Goal: Transaction & Acquisition: Book appointment/travel/reservation

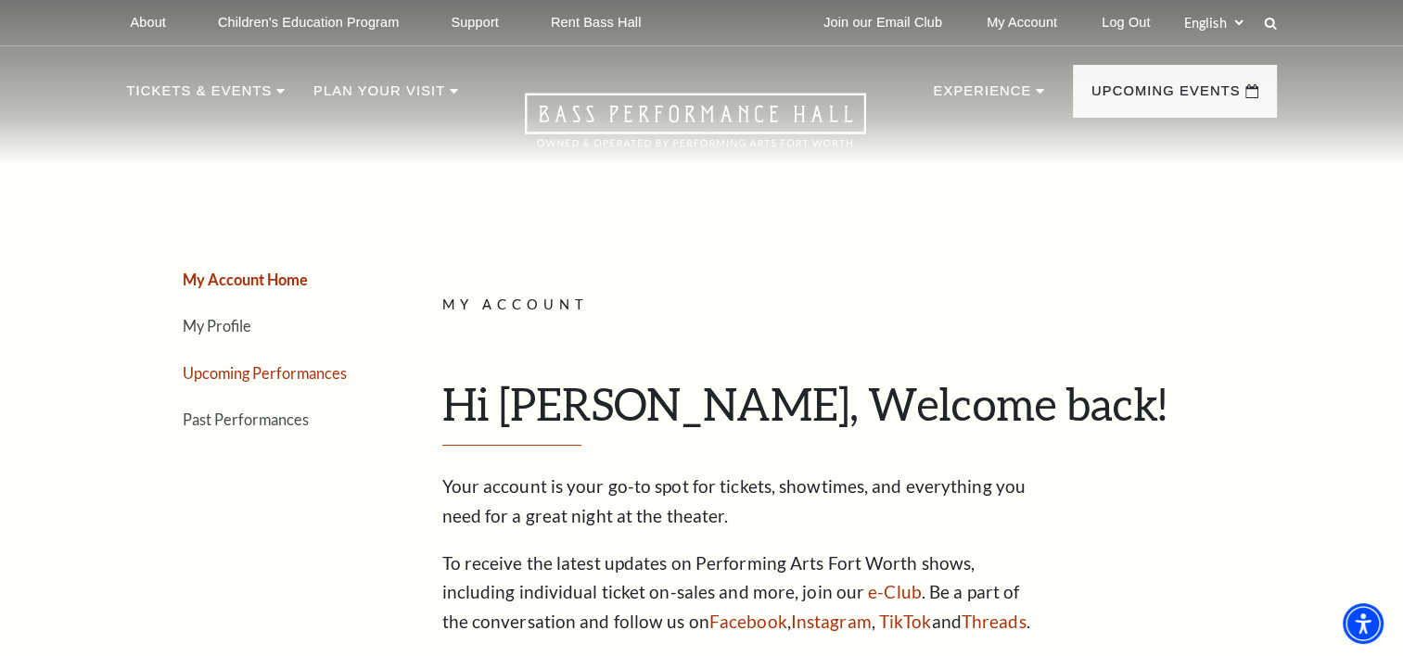
click at [281, 365] on link "Upcoming Performances" at bounding box center [265, 373] width 164 height 18
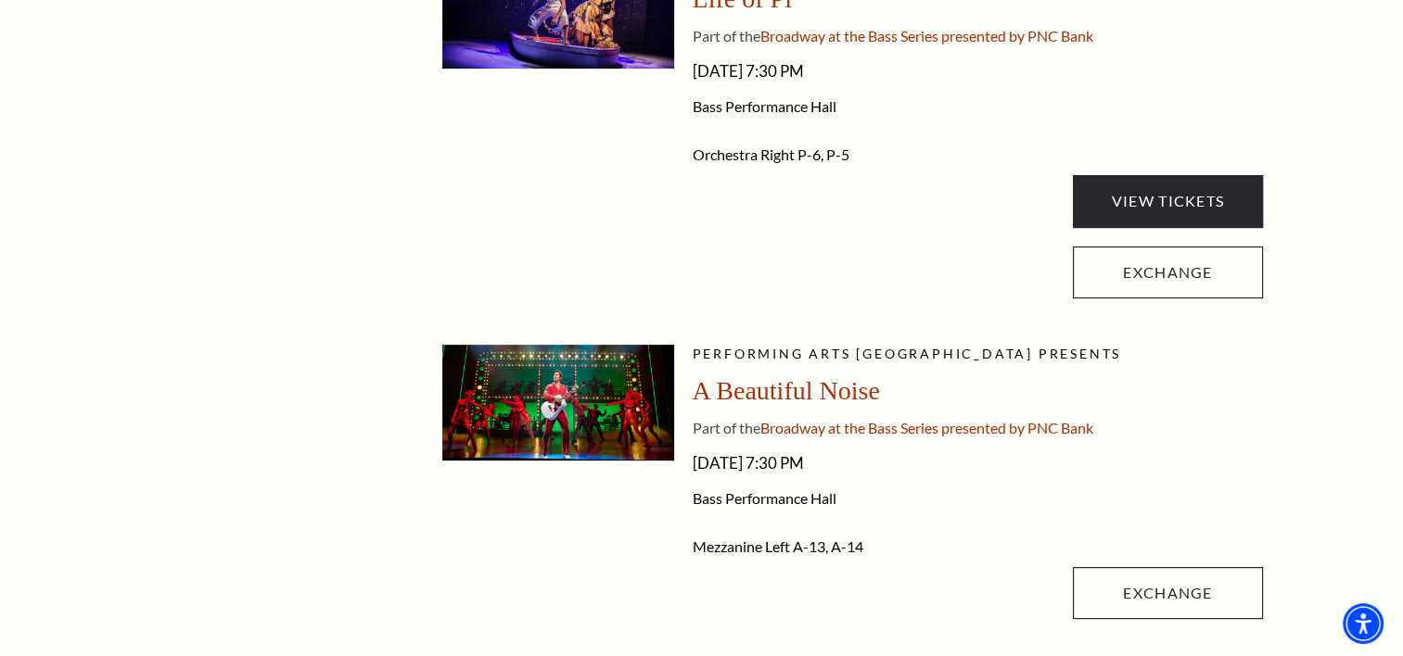
scroll to position [454, 0]
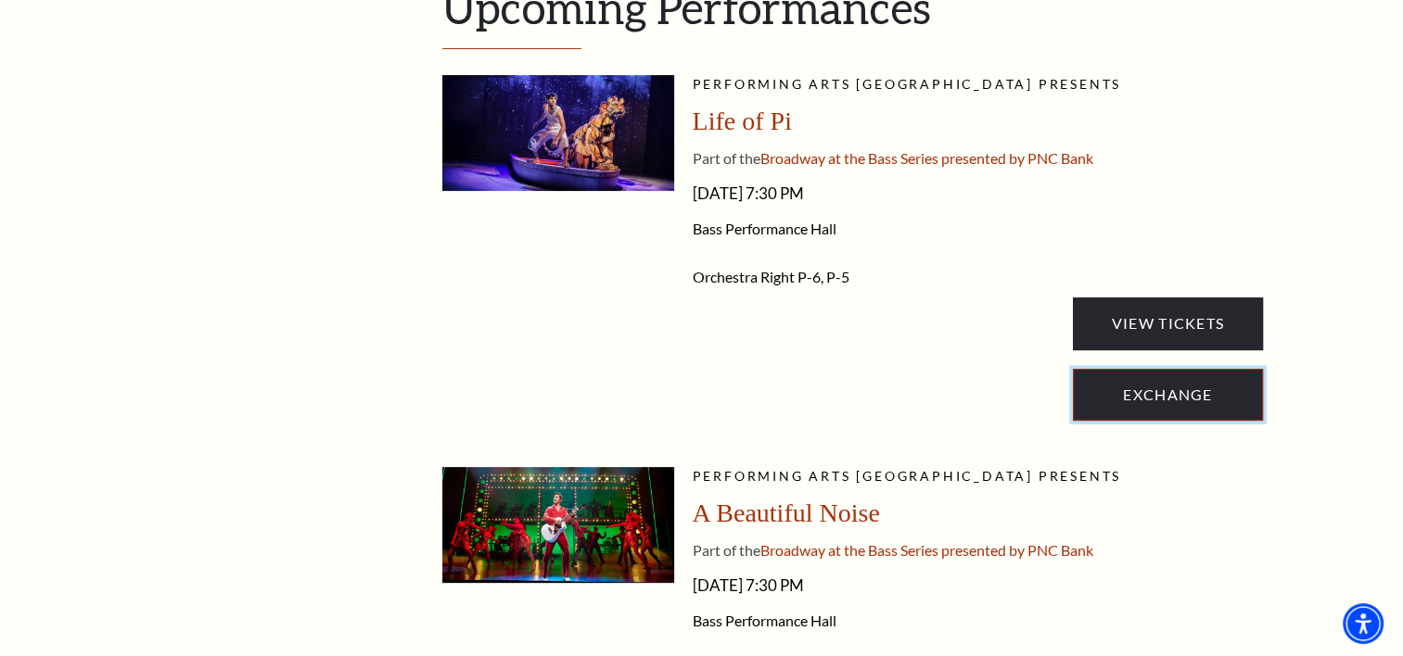
click at [1107, 407] on link "Exchange" at bounding box center [1167, 395] width 189 height 52
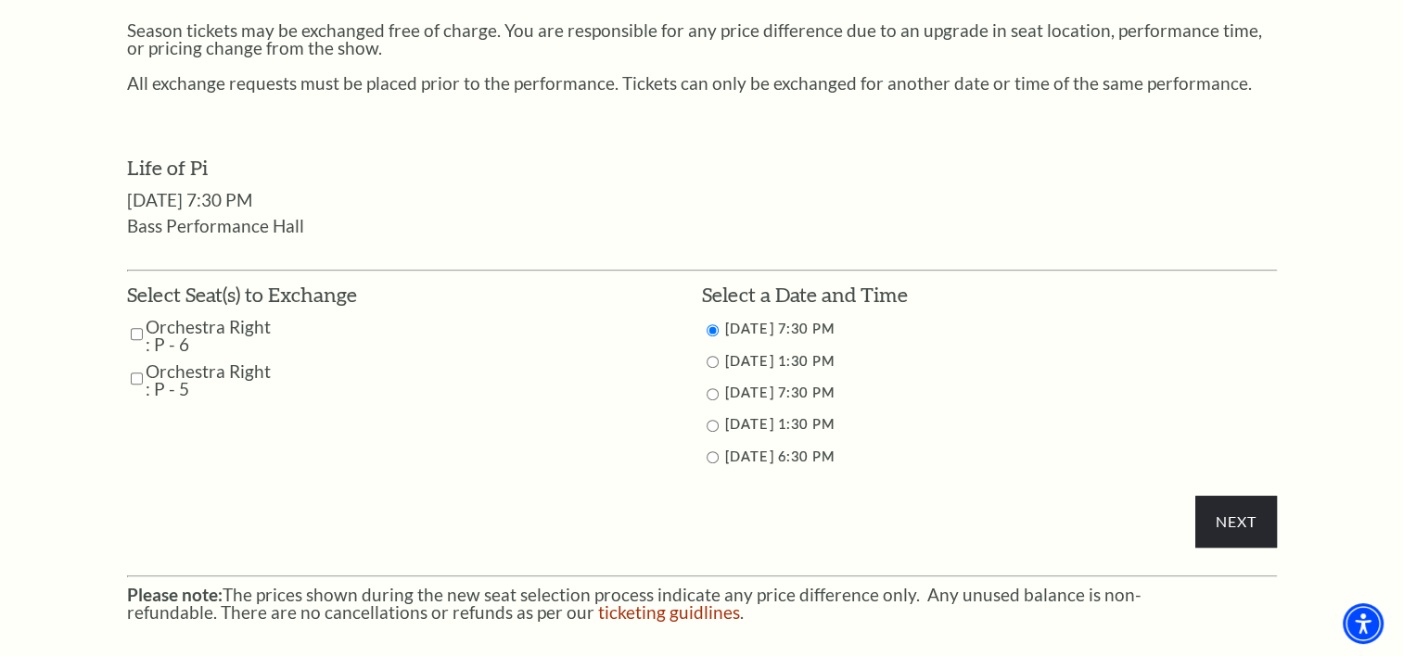
scroll to position [829, 0]
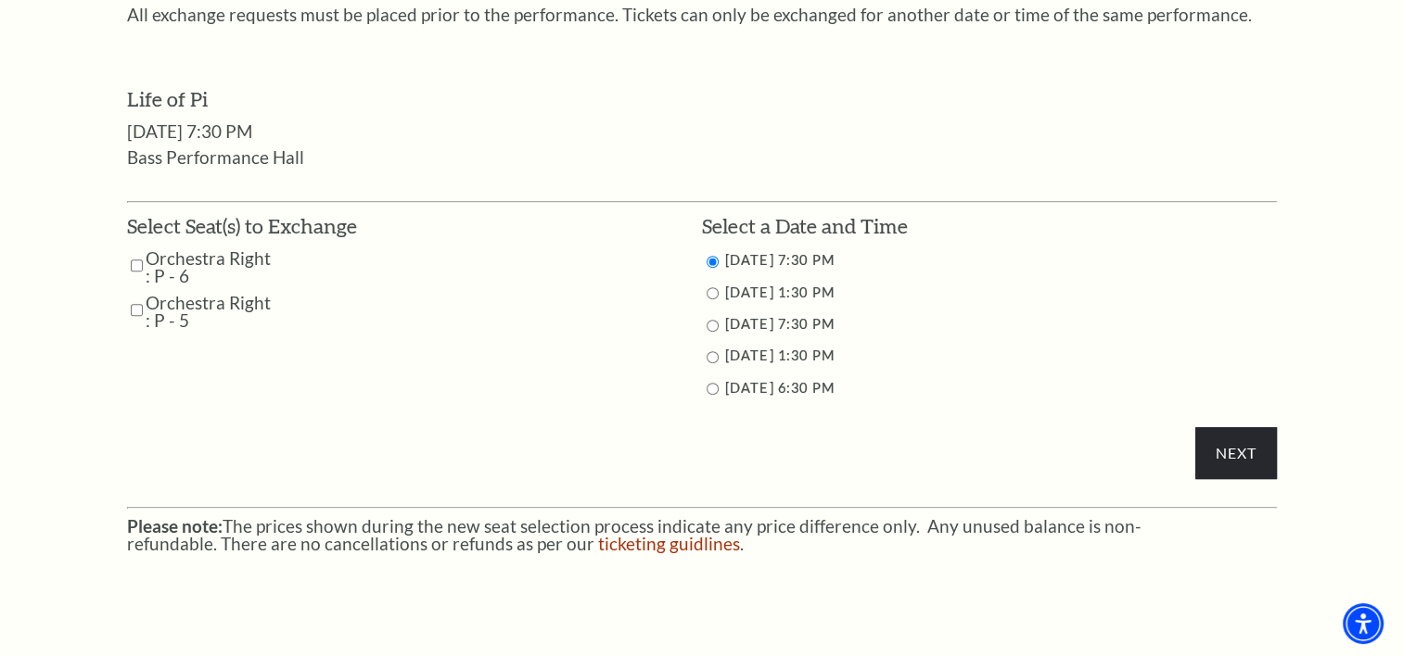
click at [134, 260] on input "Orchestra Right : P - 6" at bounding box center [137, 265] width 12 height 32
checkbox input "true"
click at [133, 308] on input "Orchestra Right : P - 5" at bounding box center [137, 310] width 12 height 32
checkbox input "true"
click at [709, 287] on input "9/27/2025 1:30 PM" at bounding box center [712, 293] width 12 height 12
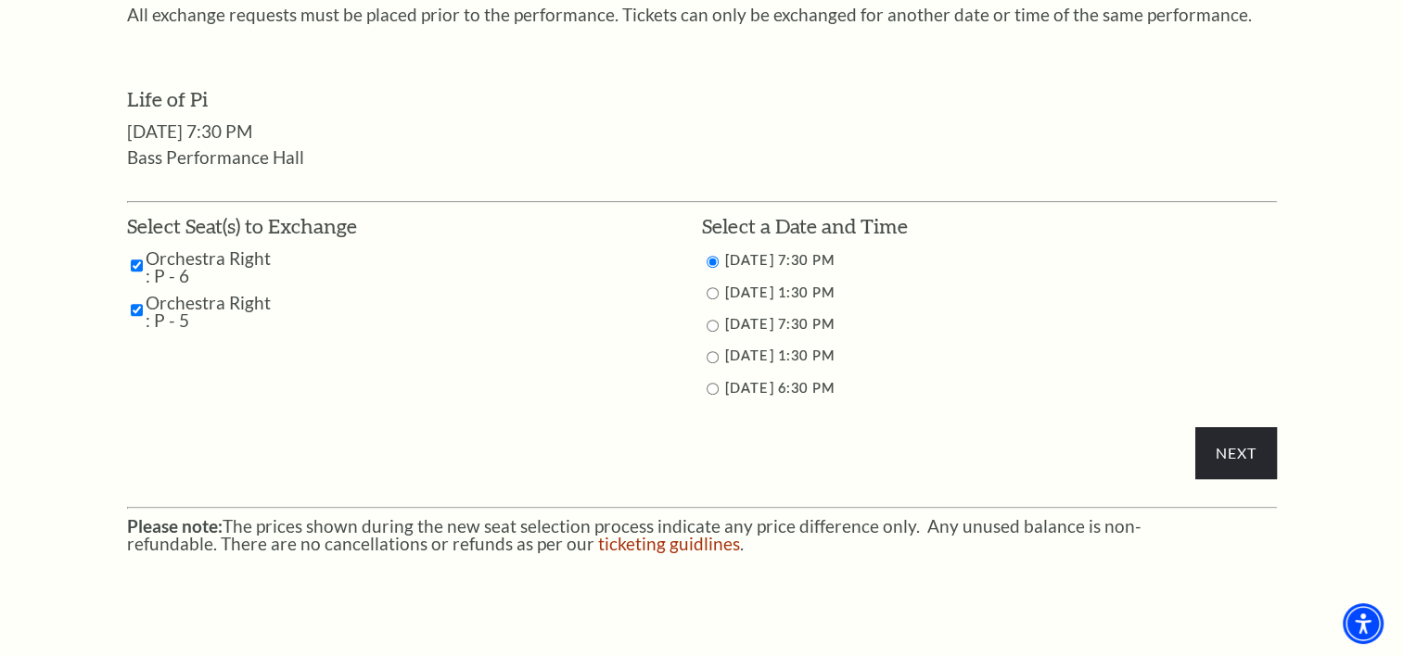
radio input "true"
click at [1250, 452] on input "Next" at bounding box center [1235, 453] width 81 height 52
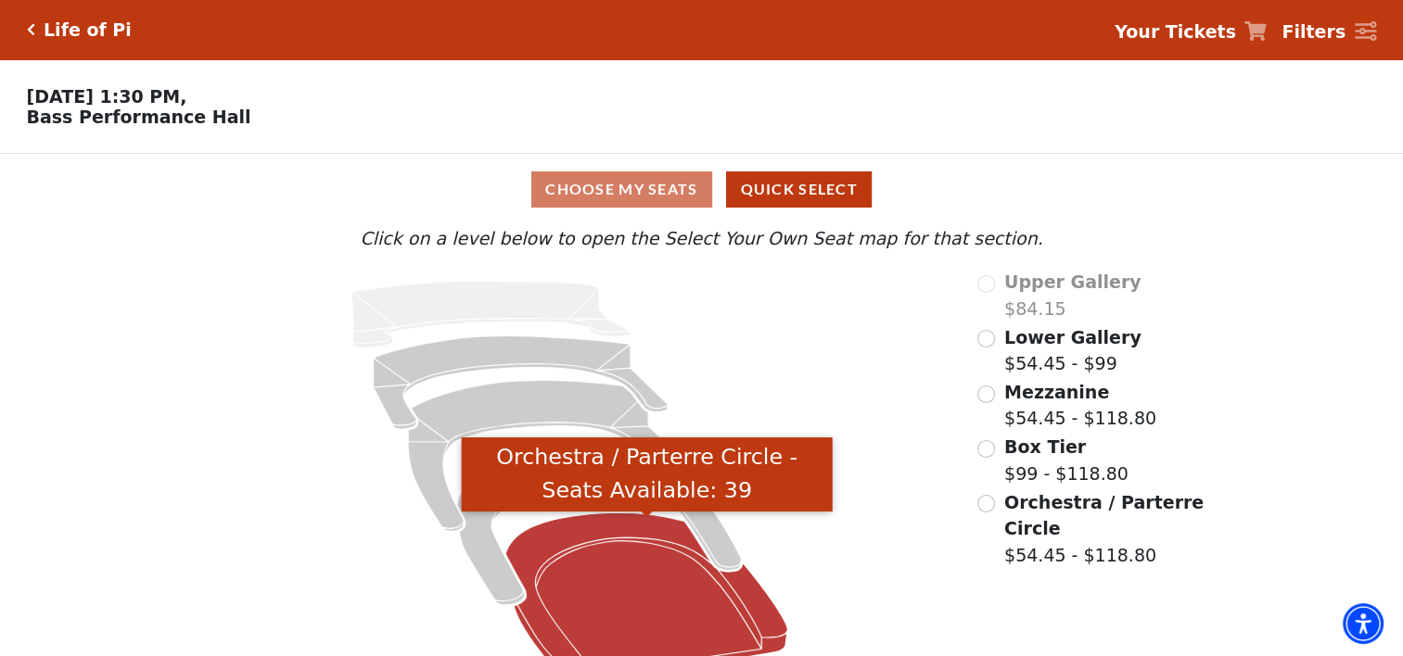
click at [623, 613] on icon "Orchestra / Parterre Circle - Seats Available: 39" at bounding box center [646, 598] width 282 height 171
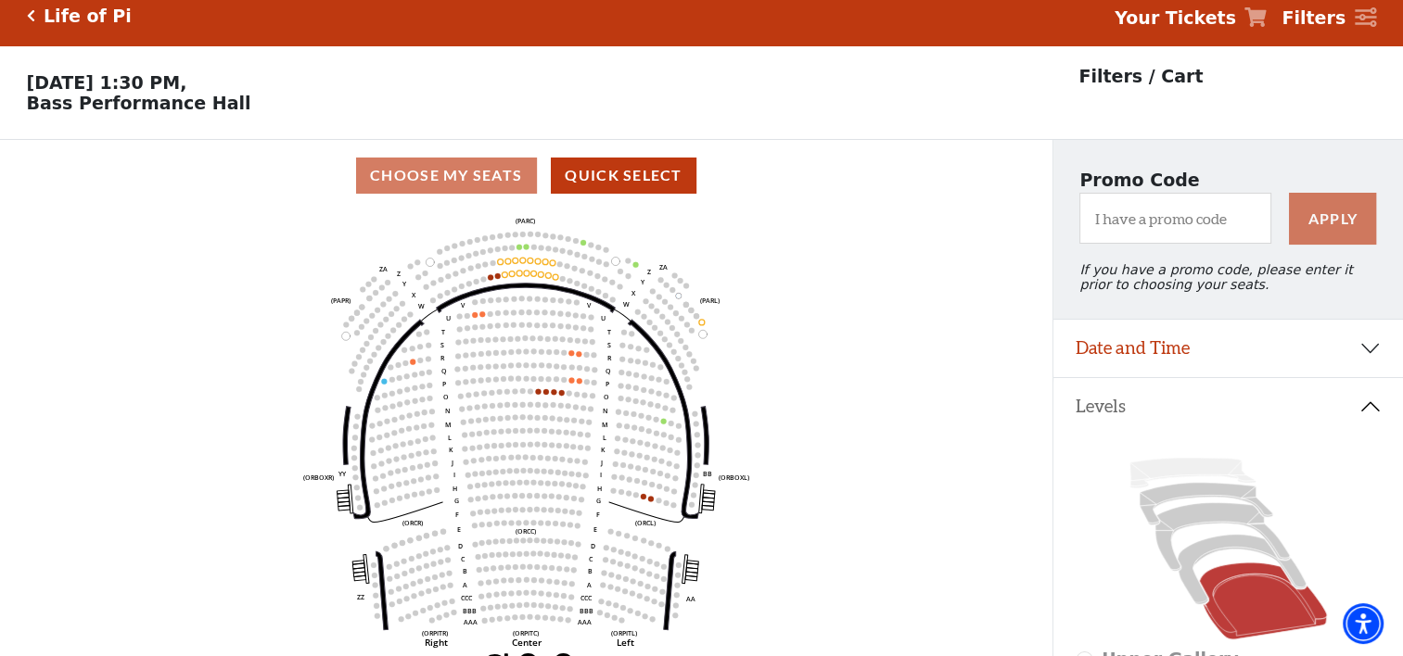
scroll to position [85, 0]
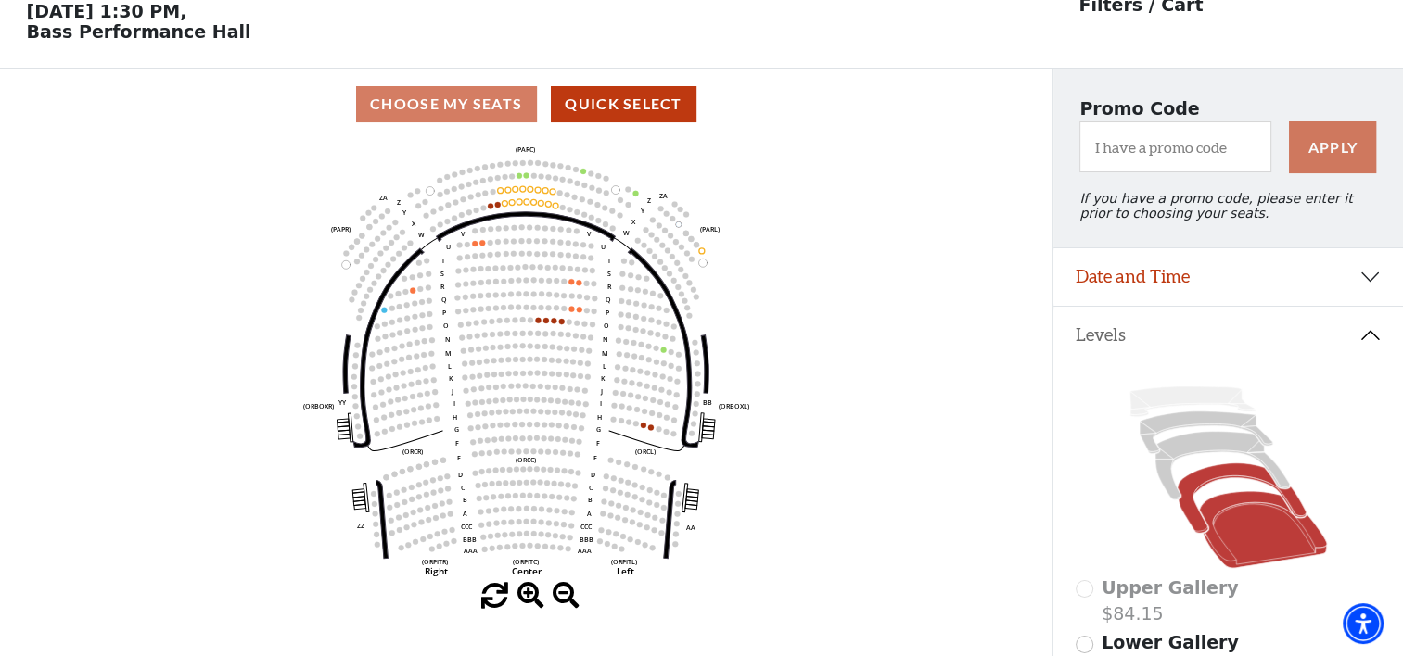
click at [1197, 489] on icon at bounding box center [1241, 499] width 129 height 70
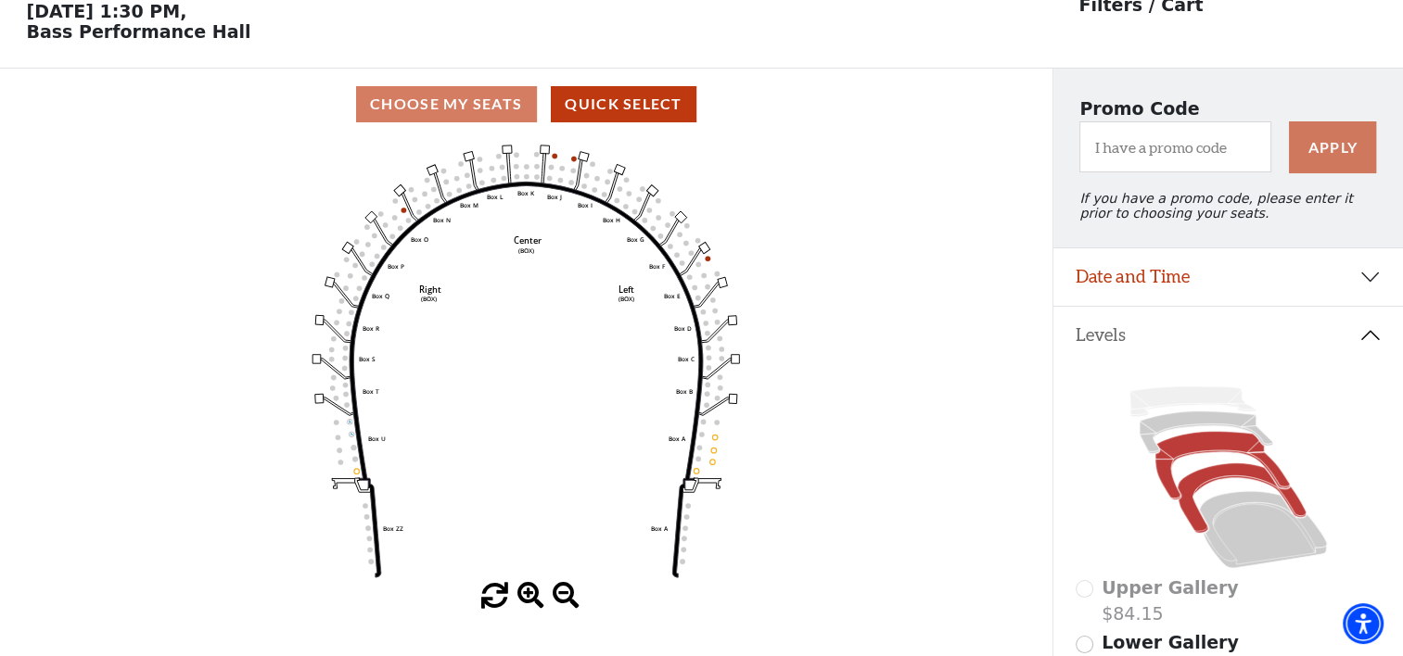
click at [1222, 451] on icon at bounding box center [1222, 466] width 134 height 69
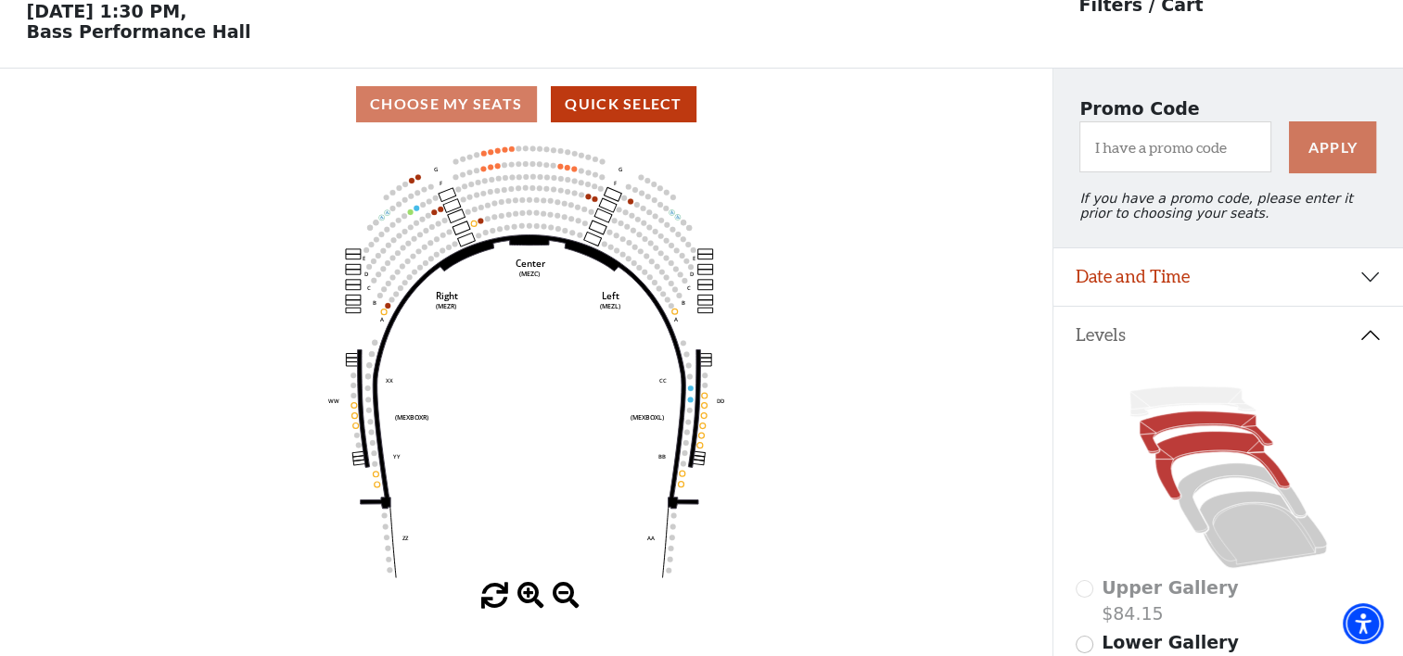
click at [1216, 426] on icon at bounding box center [1205, 433] width 133 height 43
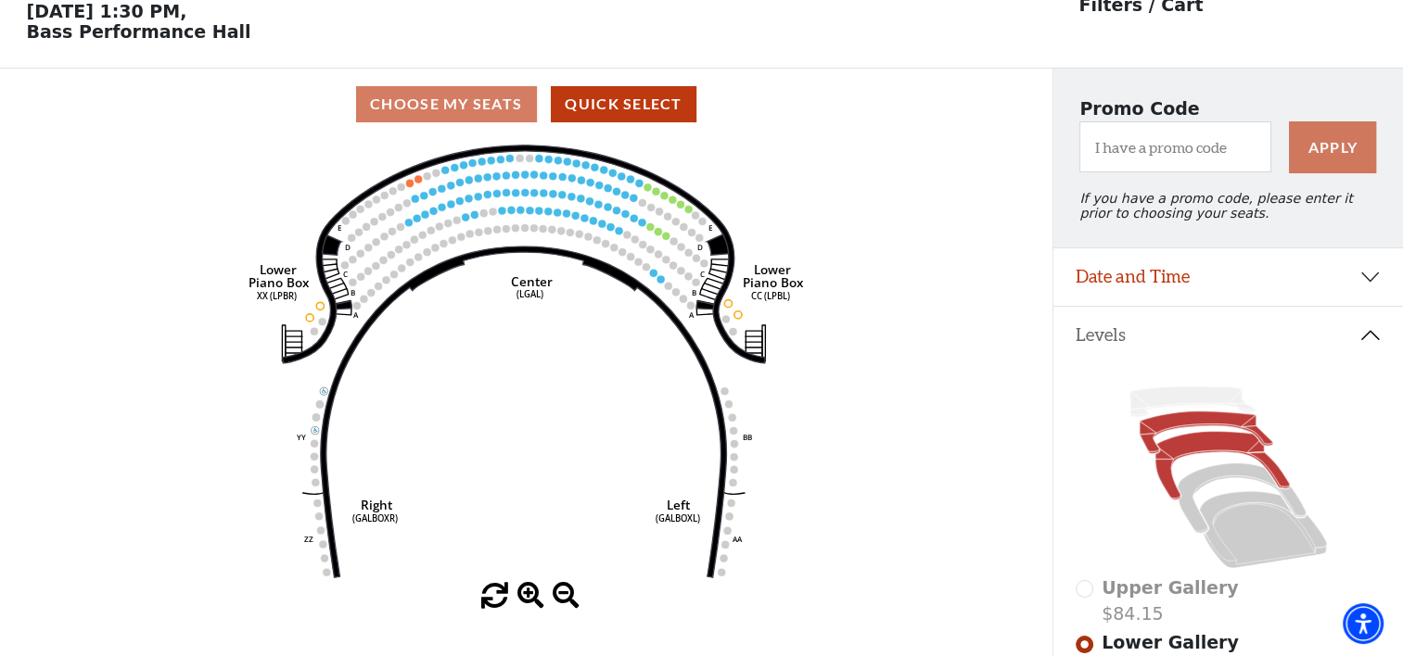
click at [1213, 448] on icon at bounding box center [1222, 466] width 134 height 69
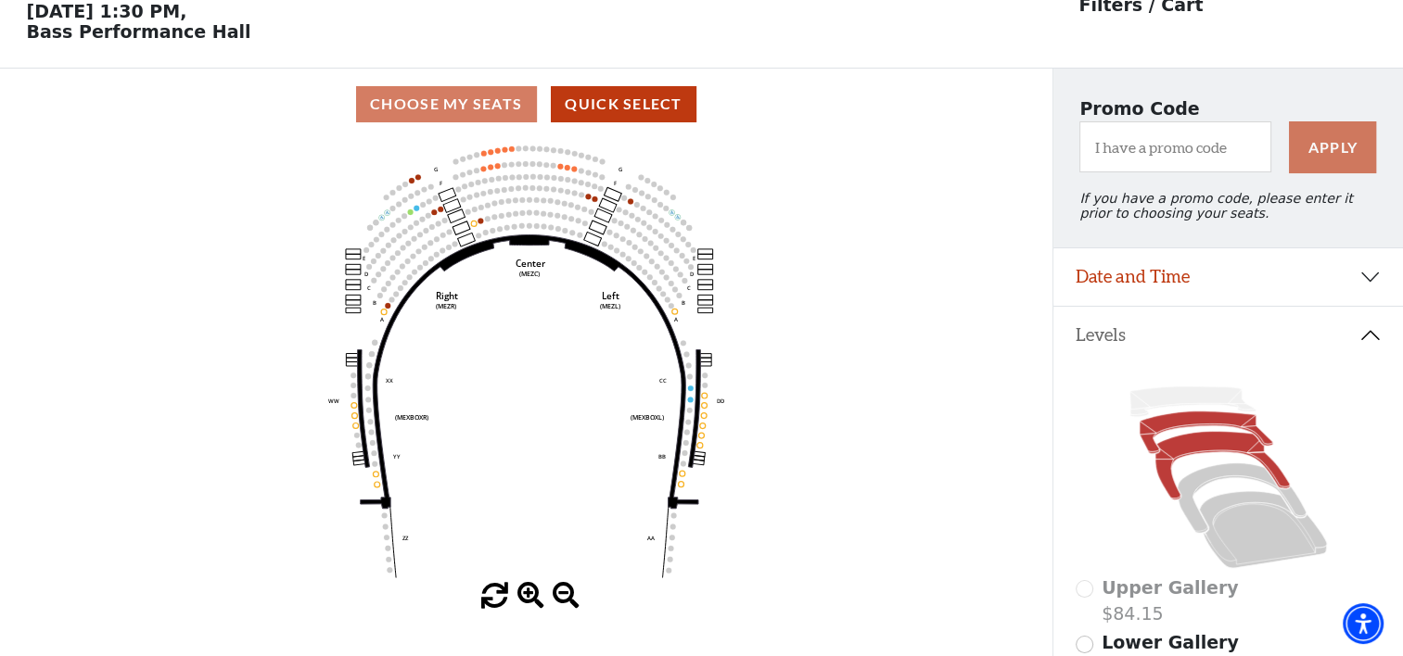
click at [1203, 430] on icon at bounding box center [1205, 433] width 133 height 43
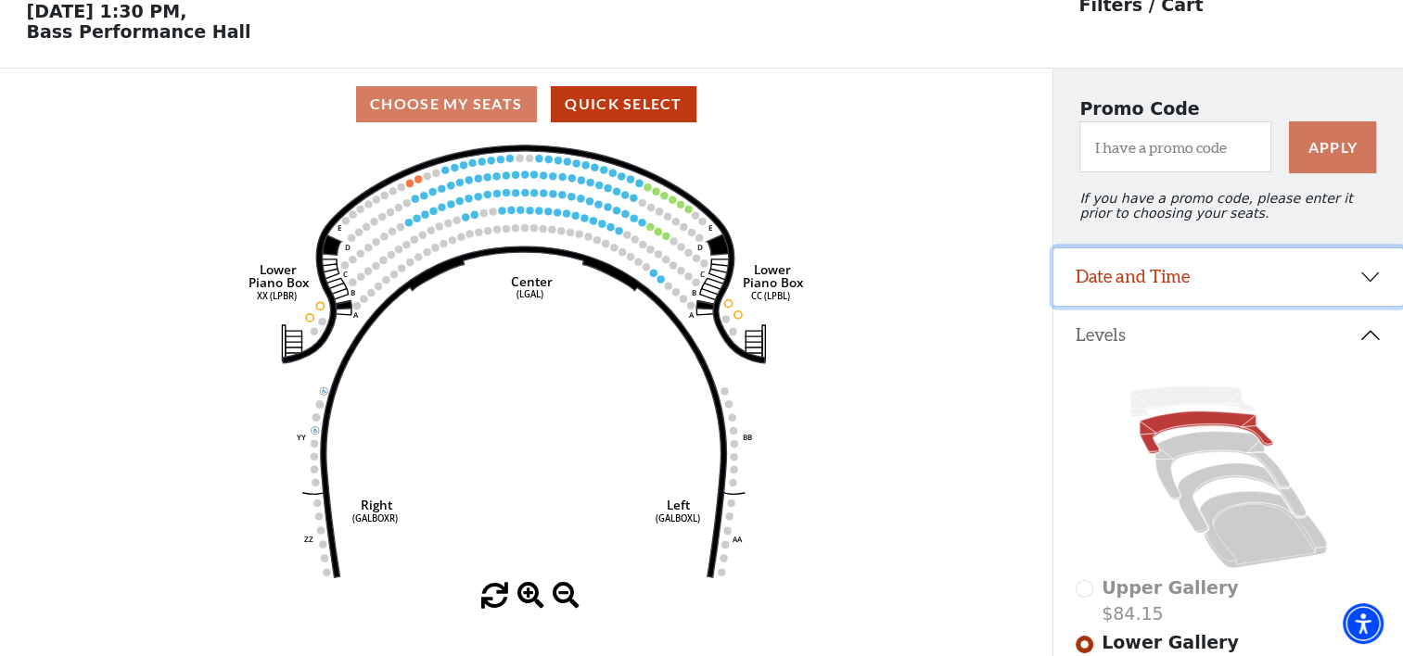
click at [1357, 282] on button "Date and Time" at bounding box center [1227, 276] width 349 height 57
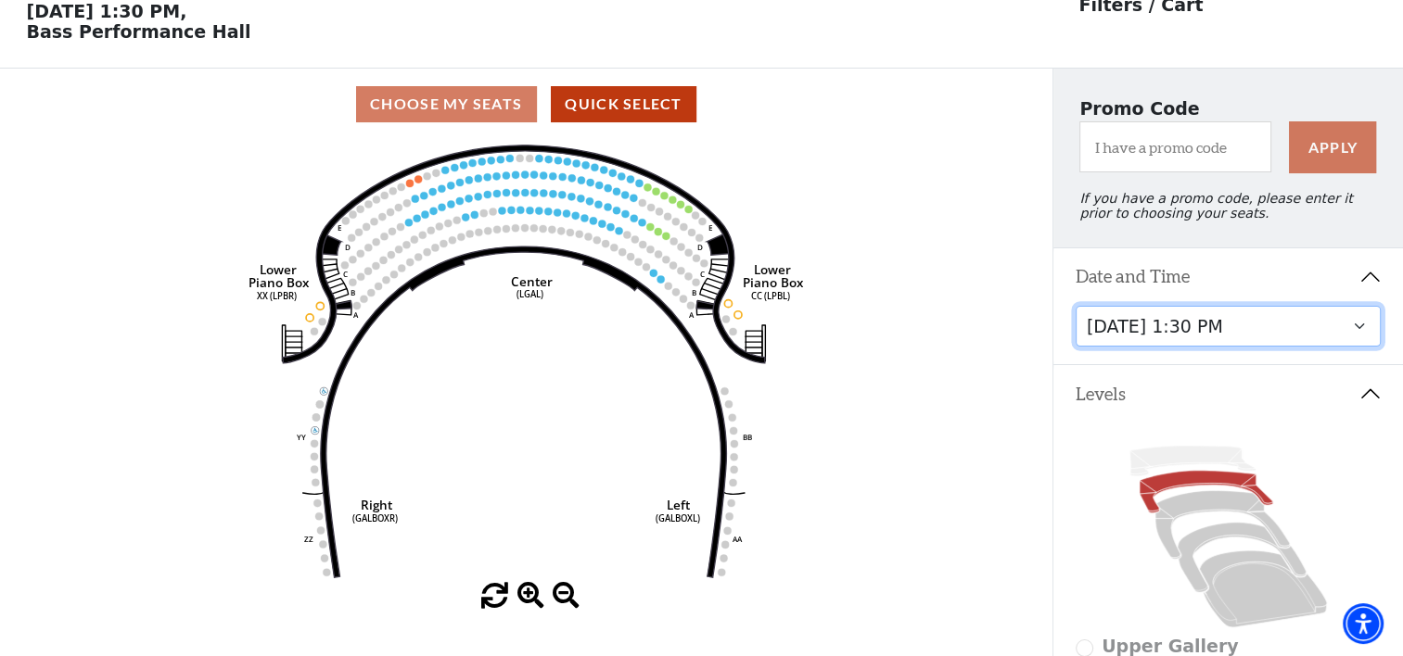
click at [1359, 332] on select "[DATE] 7:30 PM [DATE] 1:30 PM [DATE] 7:30 PM [DATE] 1:30 PM [DATE] 6:30 PM" at bounding box center [1228, 327] width 306 height 42
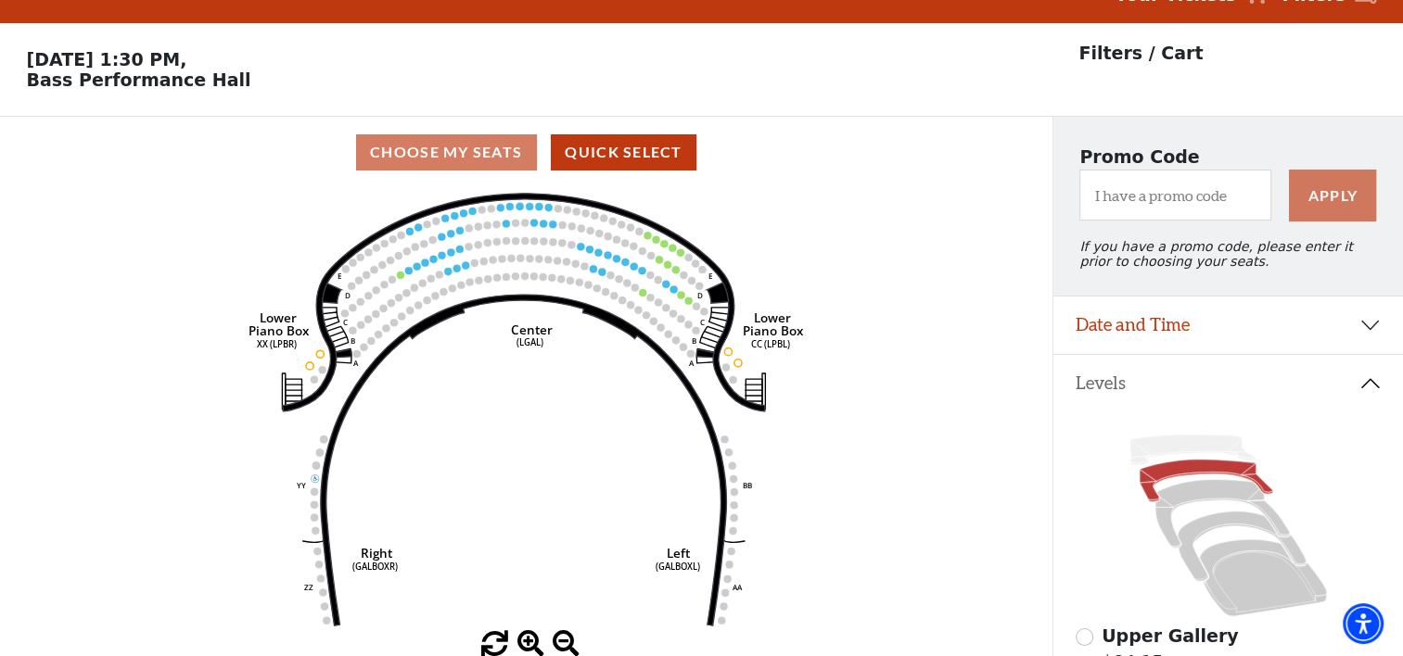
scroll to position [85, 0]
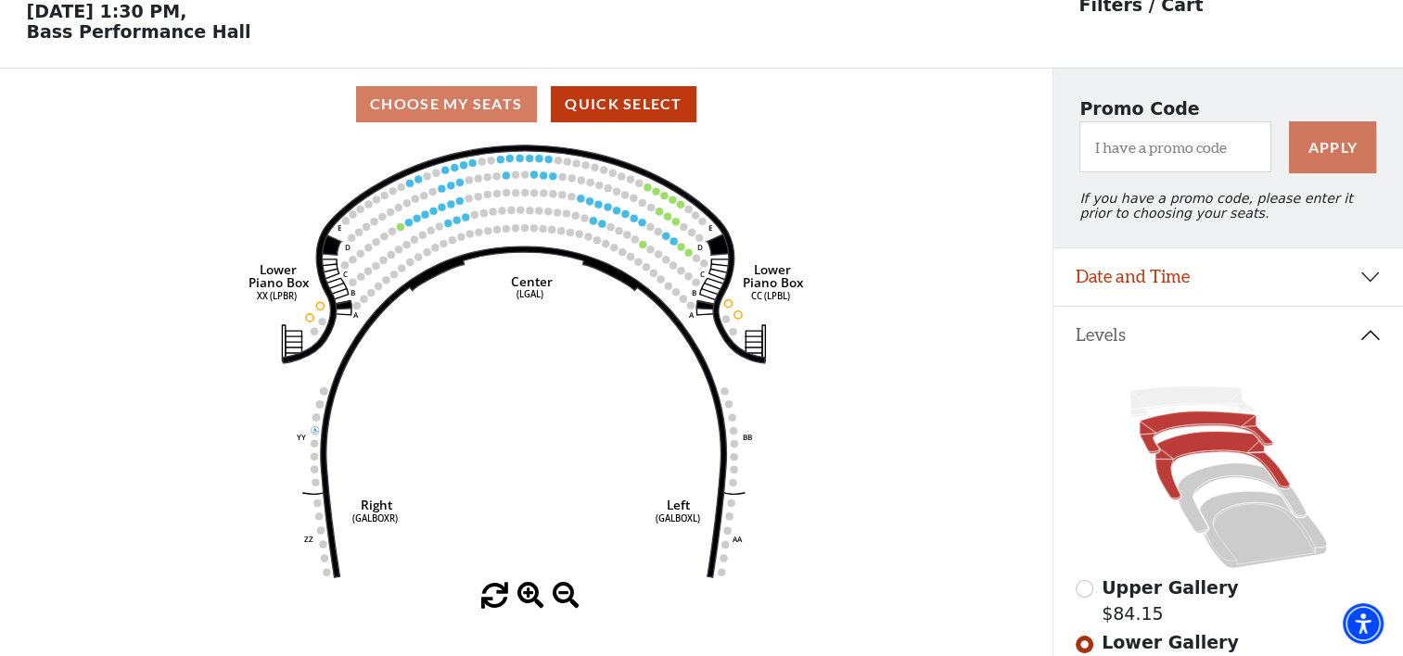
click at [1227, 450] on icon at bounding box center [1222, 466] width 134 height 69
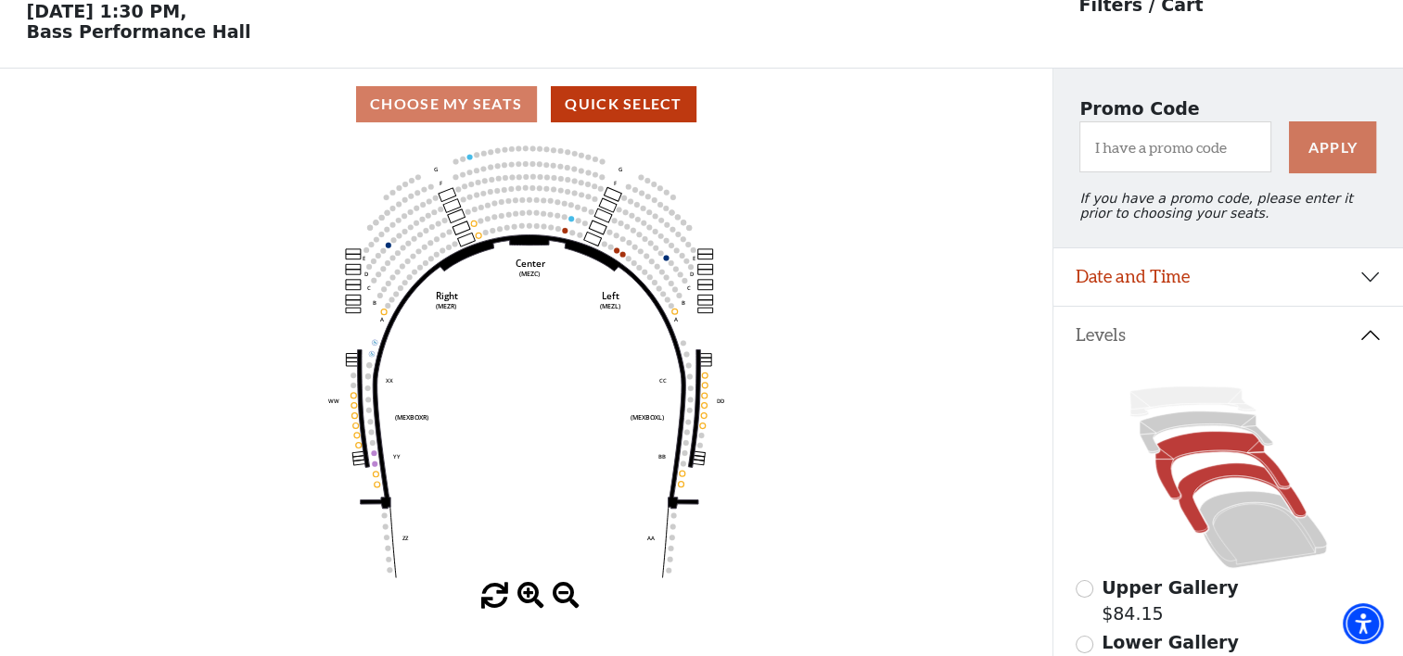
click at [1220, 484] on icon at bounding box center [1241, 499] width 129 height 70
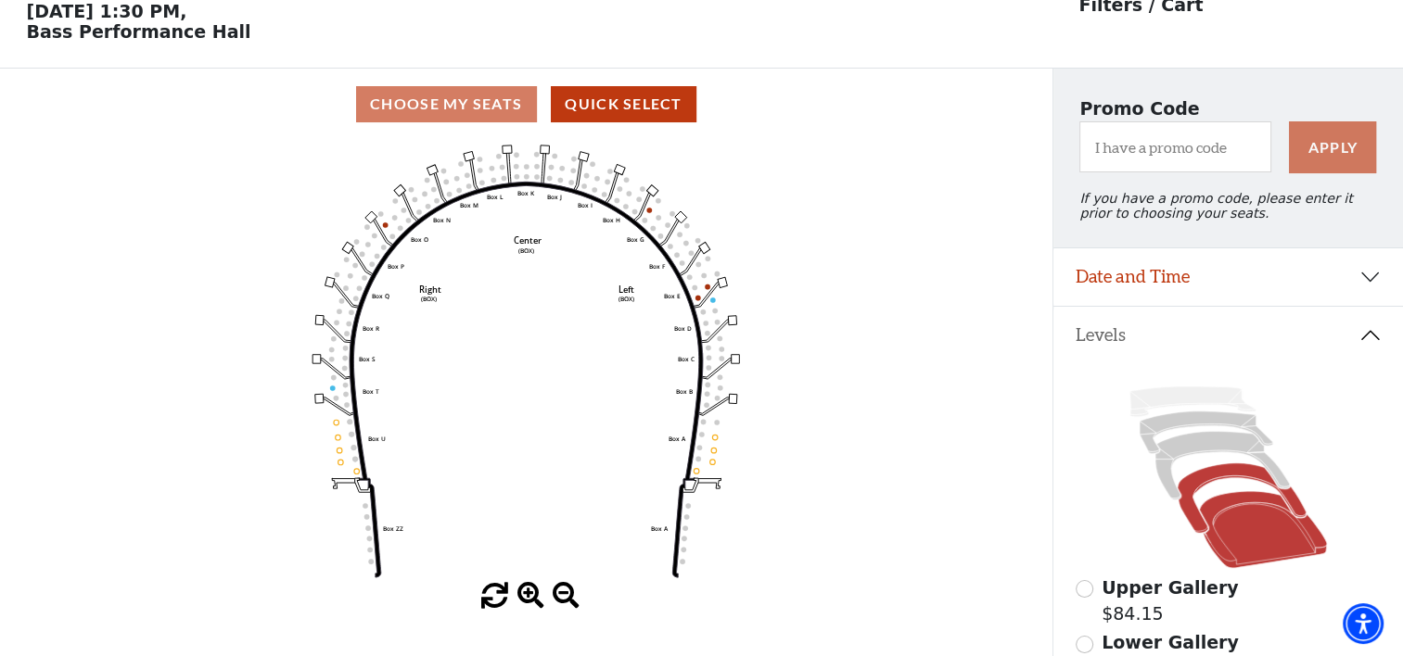
click at [1226, 513] on icon at bounding box center [1263, 529] width 128 height 77
